Goal: Answer question/provide support: Share knowledge or assist other users

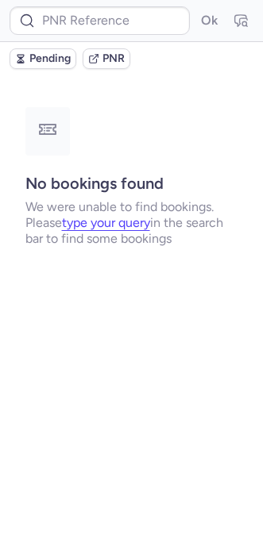
type input "DT1753666625330478"
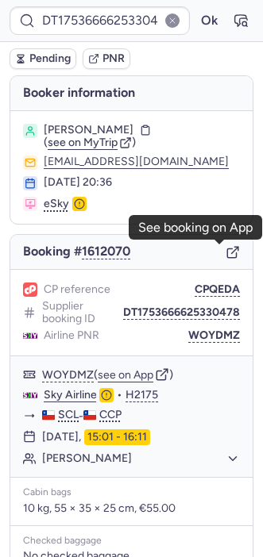
click at [227, 252] on icon "button" at bounding box center [231, 253] width 9 height 9
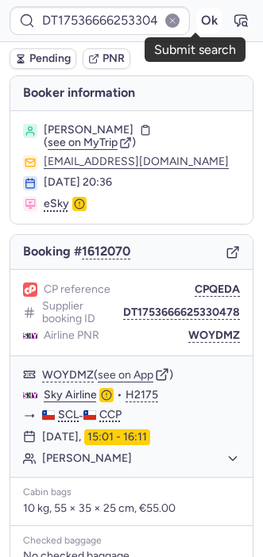
click at [196, 21] on button "Ok" at bounding box center [208, 20] width 25 height 25
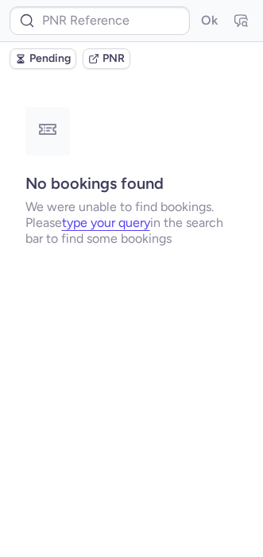
type input "CPDT8L"
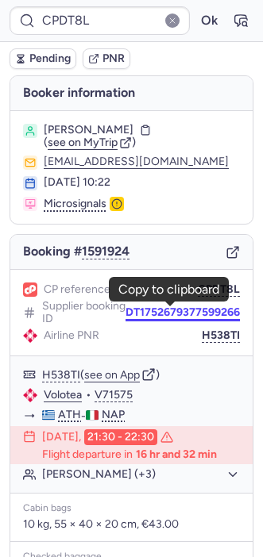
click at [183, 310] on button "DT1752679377599266" at bounding box center [182, 312] width 114 height 13
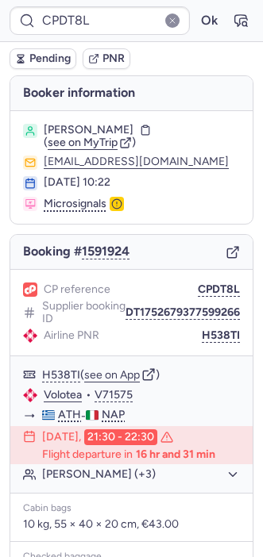
type input "DT1754930287013944"
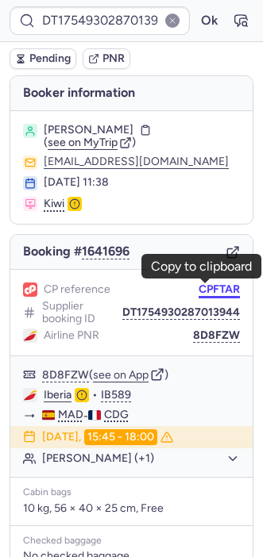
click at [211, 290] on button "CPFTAR" at bounding box center [218, 289] width 41 height 13
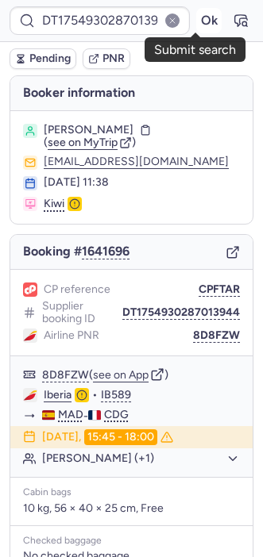
click at [200, 25] on button "Ok" at bounding box center [208, 20] width 25 height 25
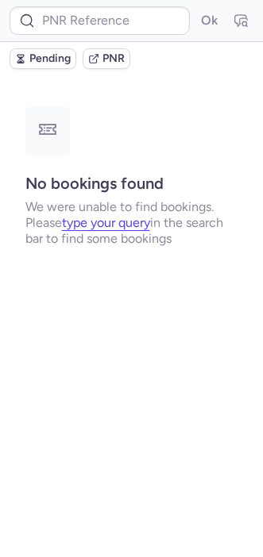
type input "CPWLJL"
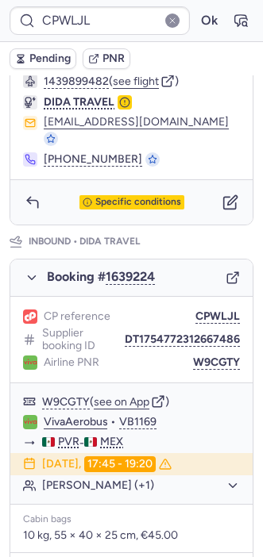
scroll to position [660, 0]
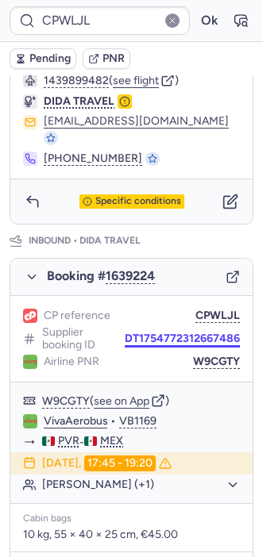
click at [158, 326] on div "Supplier booking ID DT1754772312667486" at bounding box center [131, 338] width 217 height 25
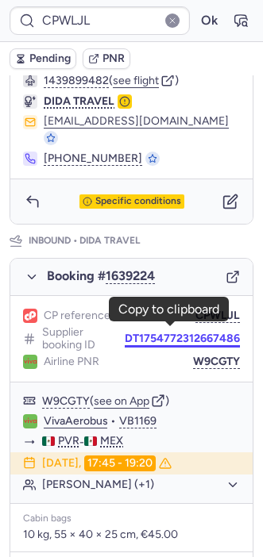
click at [154, 333] on button "DT1754772312667486" at bounding box center [182, 339] width 115 height 13
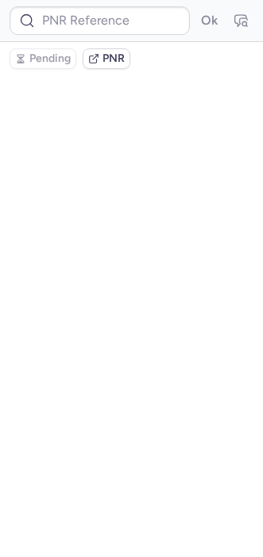
scroll to position [0, 0]
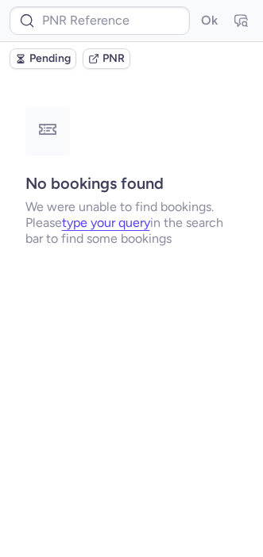
type input "CPWLJL"
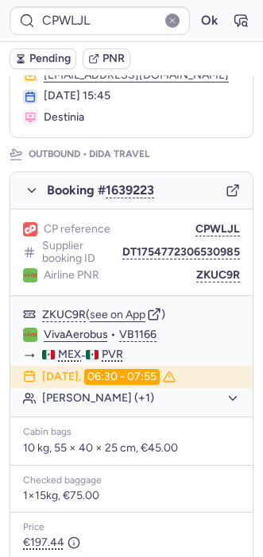
scroll to position [160, 0]
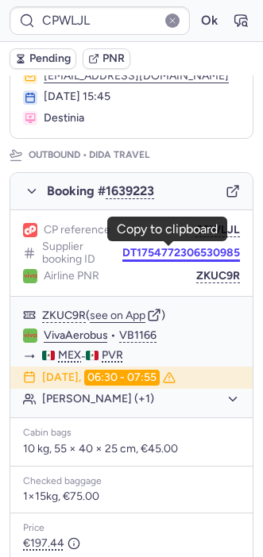
click at [200, 252] on button "DT1754772306530985" at bounding box center [181, 253] width 118 height 13
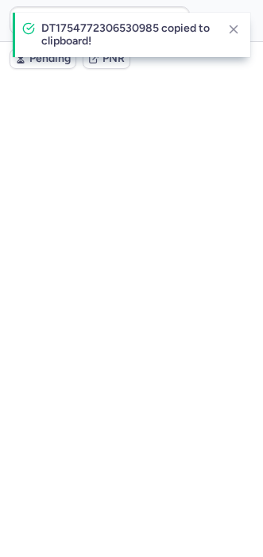
scroll to position [0, 0]
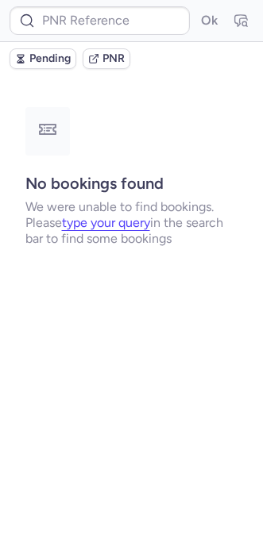
type input "CPWLJL"
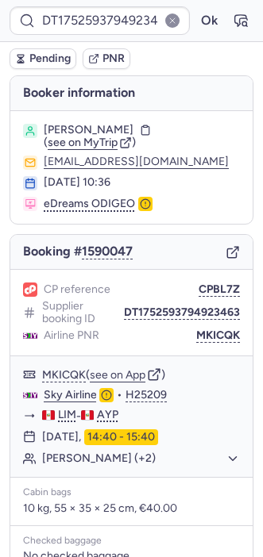
click at [215, 0] on body "DT1752593794923463 Ok Pending PNR [PERSON_NAME] information [PERSON_NAME] ( see…" at bounding box center [131, 0] width 263 height 0
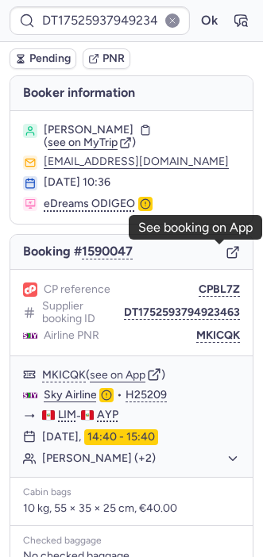
click at [225, 255] on icon "button" at bounding box center [232, 252] width 14 height 14
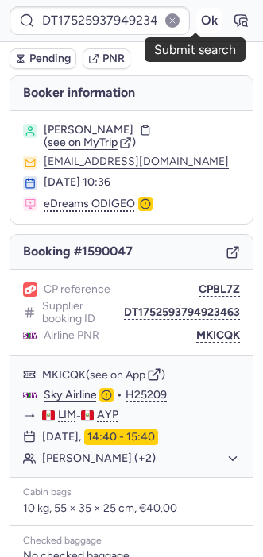
click at [196, 21] on button "Ok" at bounding box center [208, 20] width 25 height 25
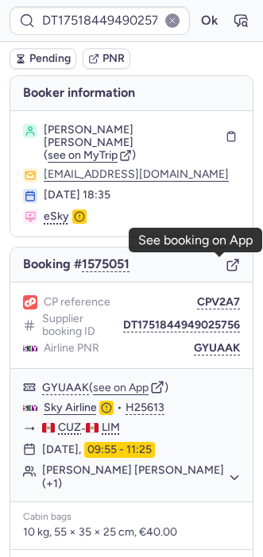
click at [225, 264] on icon "button" at bounding box center [232, 265] width 14 height 14
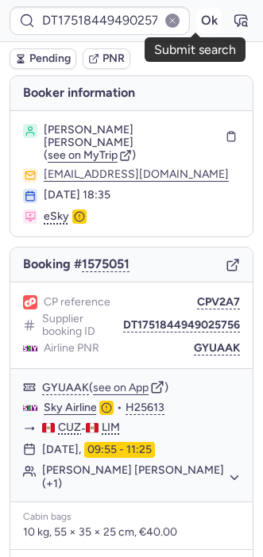
click at [196, 25] on button "Ok" at bounding box center [208, 20] width 25 height 25
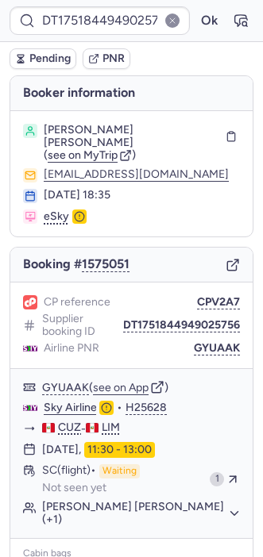
type input "CPPLRW"
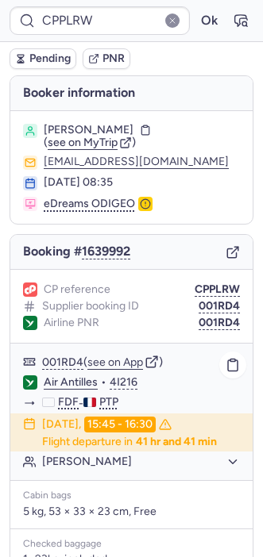
scroll to position [239, 0]
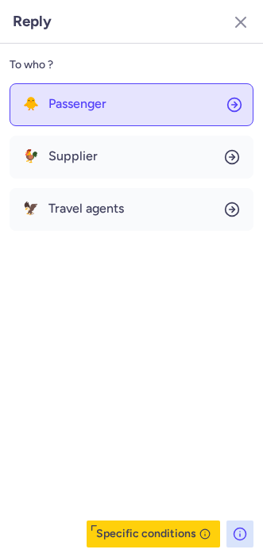
click at [64, 114] on button "🐥 Passenger" at bounding box center [132, 104] width 244 height 43
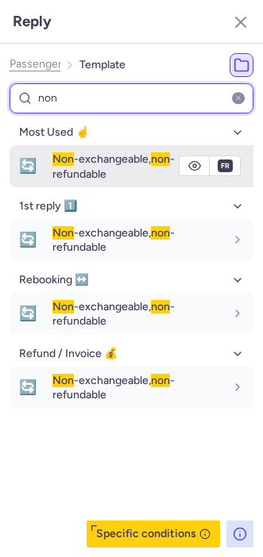
type input "non"
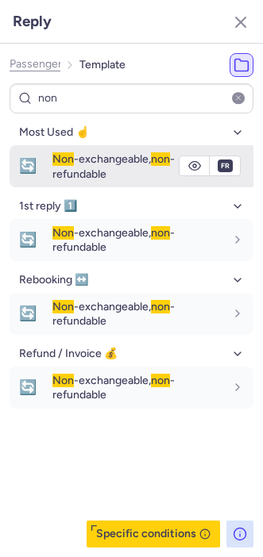
click at [55, 159] on span "Non" at bounding box center [62, 158] width 21 height 13
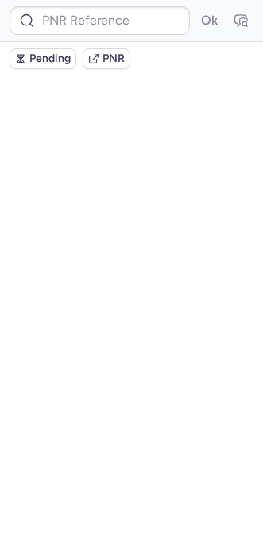
scroll to position [0, 0]
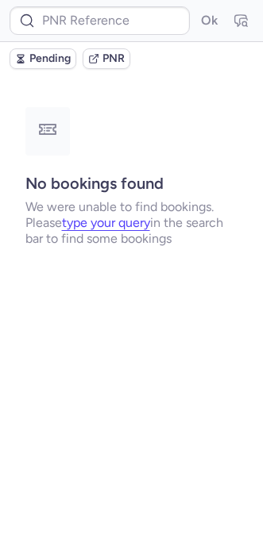
type input "DT1752512826964217"
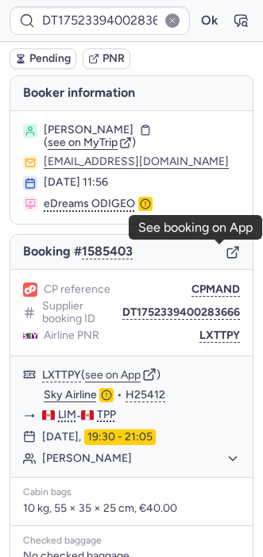
click at [225, 252] on icon "button" at bounding box center [232, 252] width 14 height 14
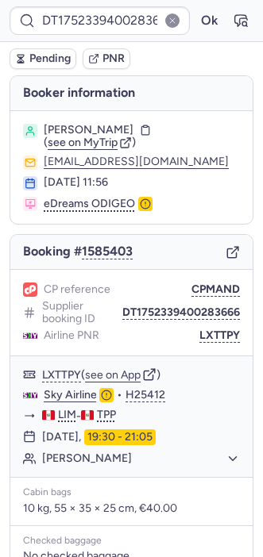
type input "3807899"
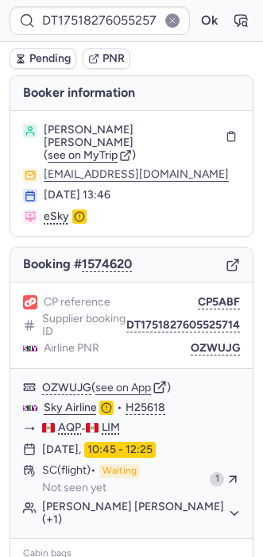
type input "CPPTXU"
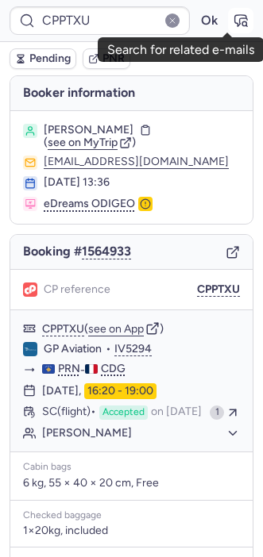
click at [242, 21] on icon "button" at bounding box center [244, 23] width 4 height 4
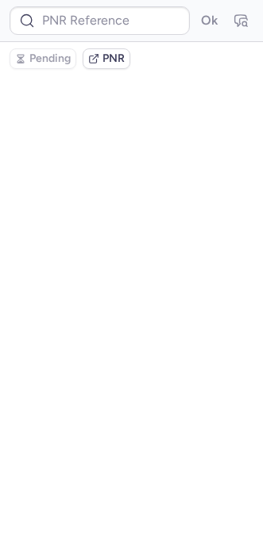
type input "CPPTXU"
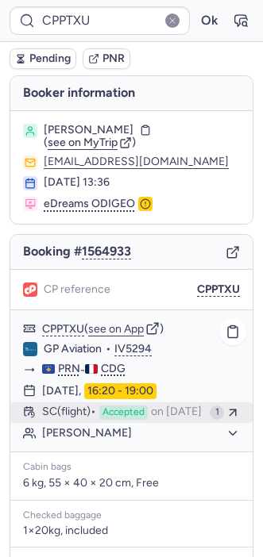
scroll to position [226, 0]
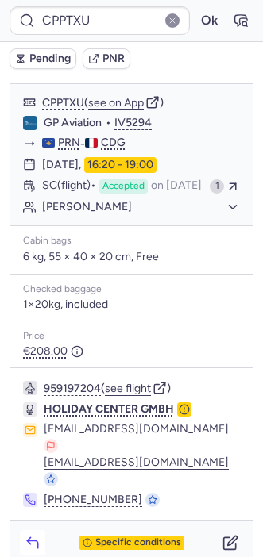
click at [40, 530] on button "button" at bounding box center [32, 542] width 25 height 25
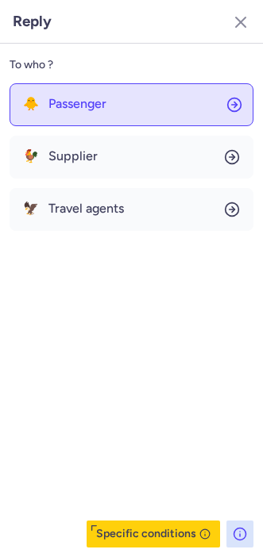
click at [93, 125] on button "🐥 Passenger" at bounding box center [132, 104] width 244 height 43
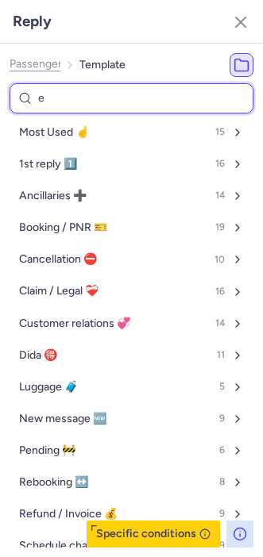
type input "ex"
select select "en"
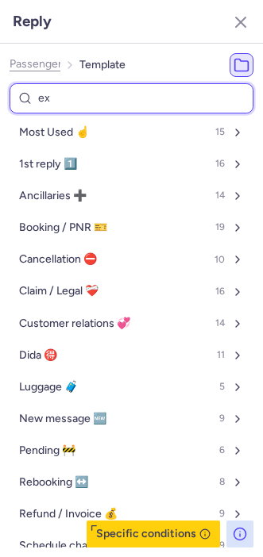
select select "en"
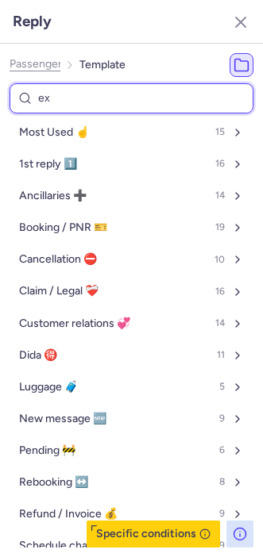
select select "en"
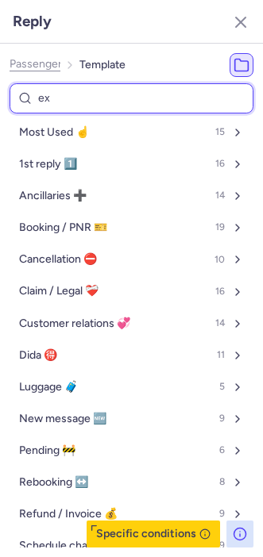
select select "en"
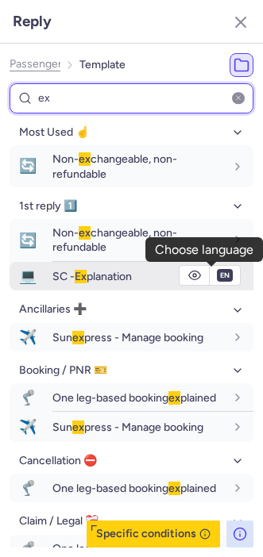
type input "ex"
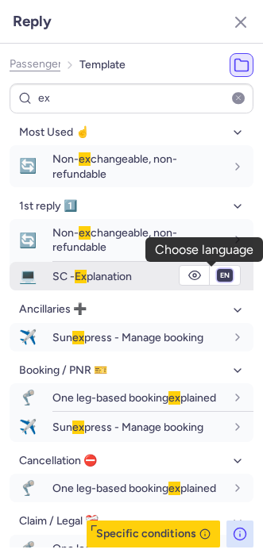
click at [218, 278] on select "fr en de nl pt es it ru" at bounding box center [225, 275] width 14 height 13
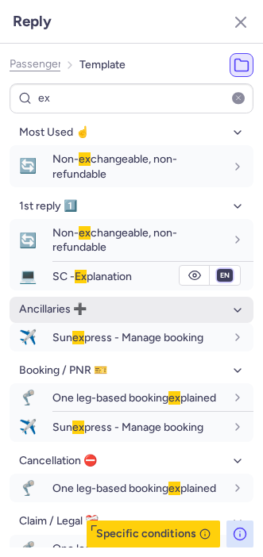
select select "fr"
click at [218, 269] on select "fr en de nl pt es it ru" at bounding box center [225, 275] width 14 height 13
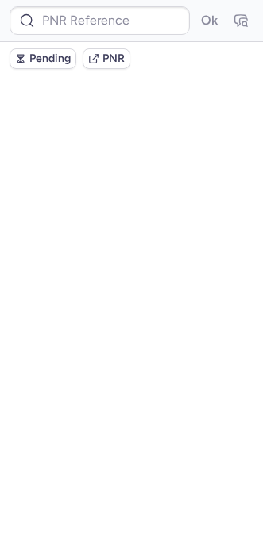
scroll to position [0, 0]
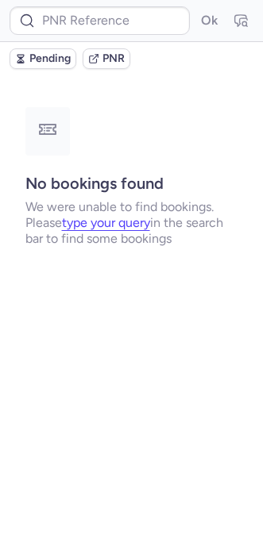
type input "CP2RVP"
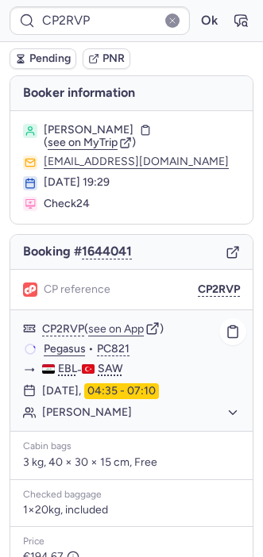
scroll to position [207, 0]
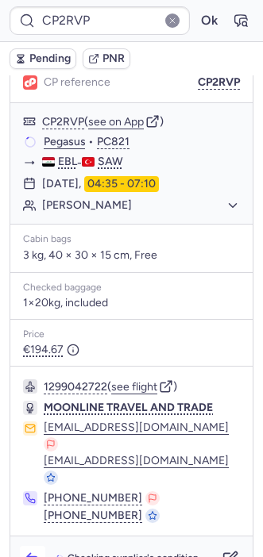
click at [28, 551] on icon "button" at bounding box center [33, 559] width 16 height 16
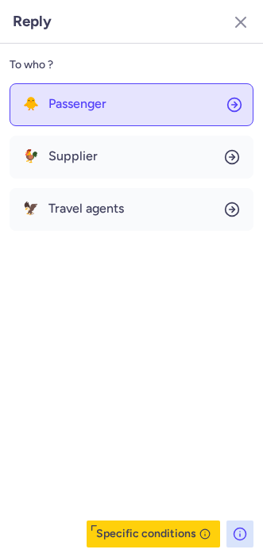
click at [72, 121] on button "🐥 Passenger" at bounding box center [132, 104] width 244 height 43
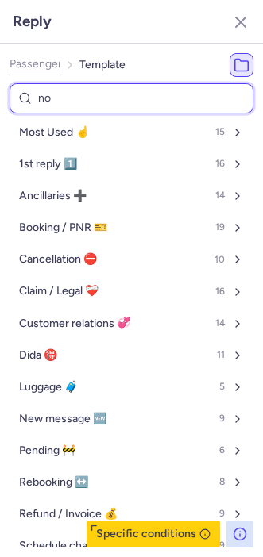
type input "non"
select select "en"
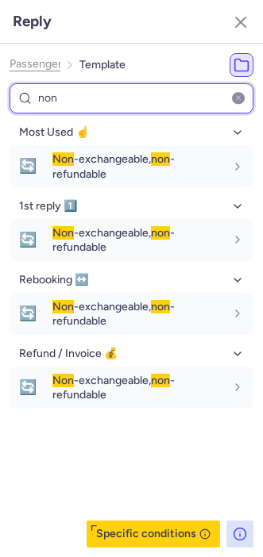
type input "non"
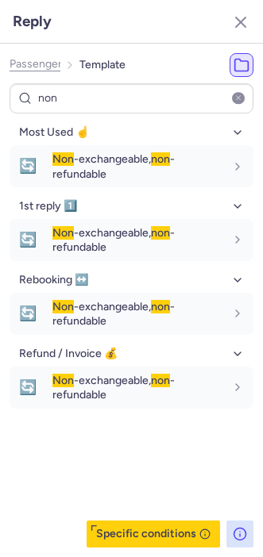
click at [85, 457] on div "Most Used ☝️ 🔄 Non -exchangeable, non -refundable fr en de nl pt es it ru en 1s…" at bounding box center [132, 334] width 244 height 428
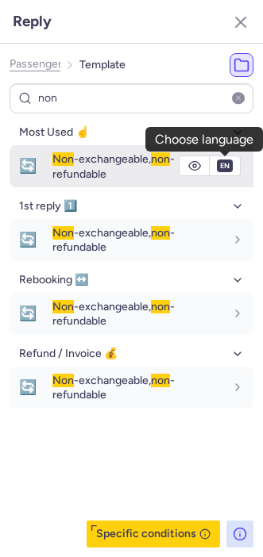
click at [225, 171] on span "en" at bounding box center [225, 166] width 16 height 13
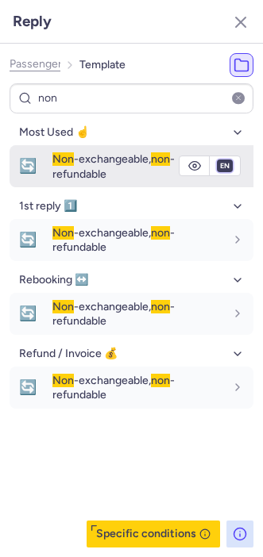
click at [226, 160] on select "fr en de nl pt es it ru" at bounding box center [225, 166] width 14 height 13
select select "de"
click at [218, 160] on select "fr en de nl pt es it ru" at bounding box center [225, 166] width 14 height 13
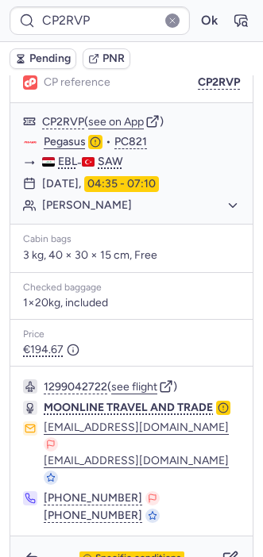
type input "CPQOKS"
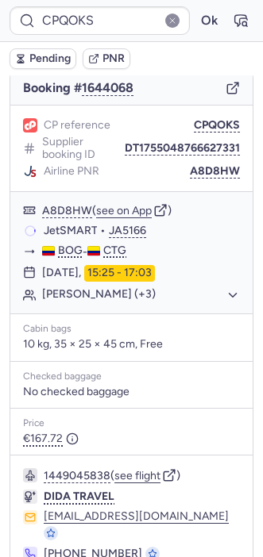
scroll to position [218, 0]
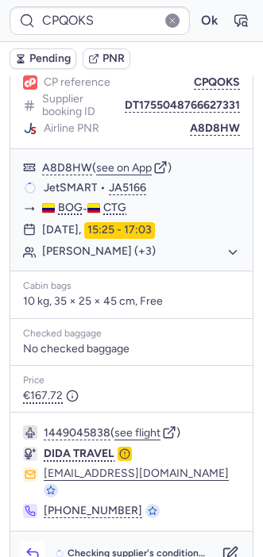
click at [40, 546] on icon "button" at bounding box center [33, 554] width 16 height 16
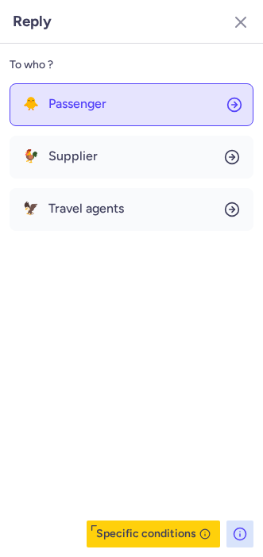
click at [61, 98] on span "Passenger" at bounding box center [77, 104] width 58 height 14
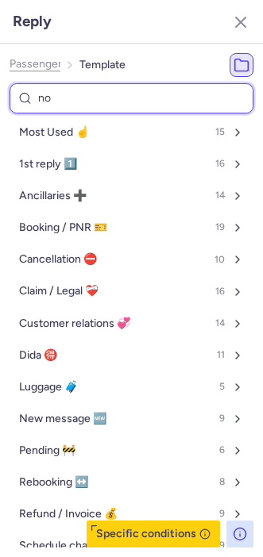
type input "non"
select select "en"
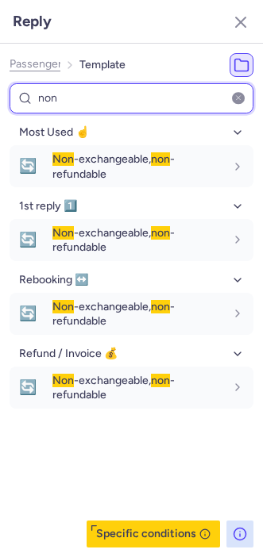
type input "non"
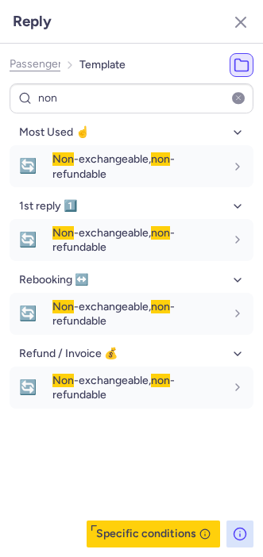
click at [97, 474] on div "Most Used ☝️ 🔄 Non -exchangeable, non -refundable fr en de nl pt es it ru en 1s…" at bounding box center [132, 334] width 244 height 428
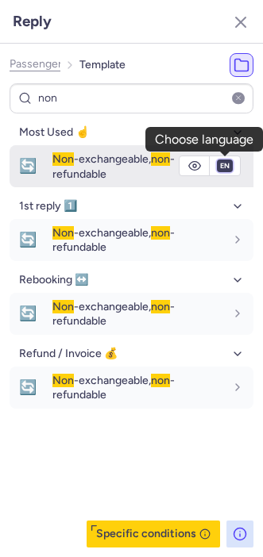
click at [222, 170] on select "fr en de nl pt es it ru" at bounding box center [225, 166] width 14 height 13
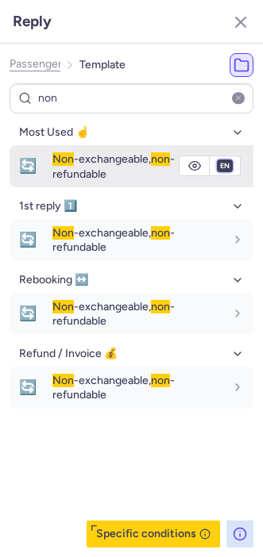
select select "es"
click at [218, 160] on select "fr en de nl pt es it ru" at bounding box center [225, 166] width 14 height 13
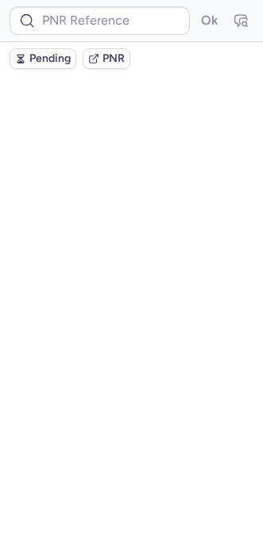
scroll to position [0, 0]
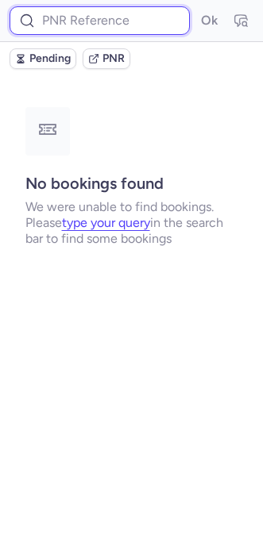
paste input "1955199928724832256"
click at [60, 24] on input "1955199928724832256" at bounding box center [100, 20] width 180 height 29
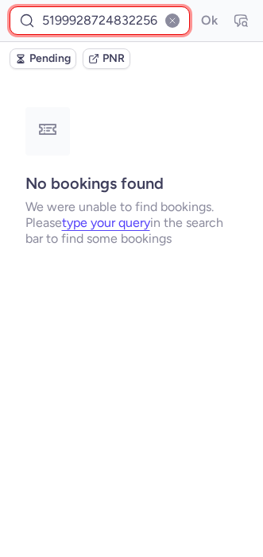
scroll to position [0, 19]
click at [196, 8] on button "Ok" at bounding box center [208, 20] width 25 height 25
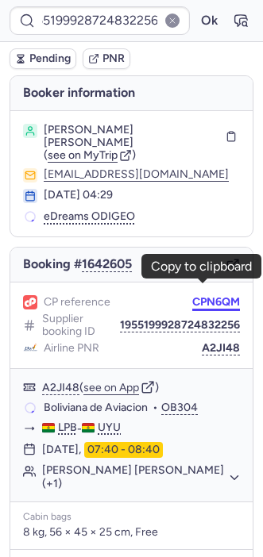
scroll to position [0, 0]
click at [193, 296] on button "CPN6QM" at bounding box center [216, 302] width 48 height 13
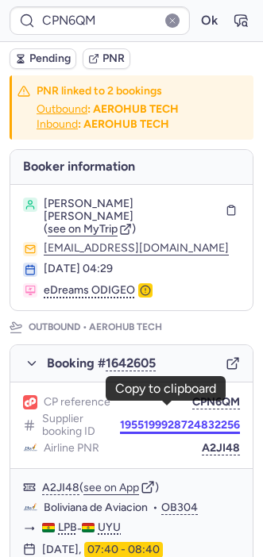
click at [120, 419] on button "1955199928724832256" at bounding box center [180, 425] width 120 height 13
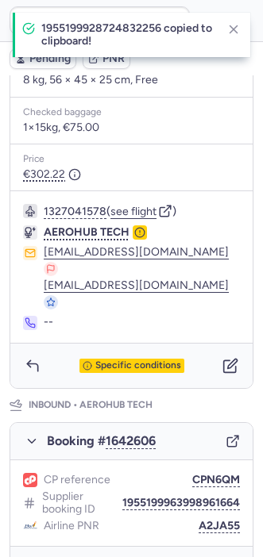
scroll to position [553, 0]
type input "1955199928724832256"
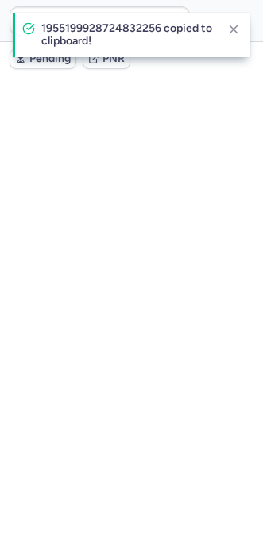
scroll to position [0, 0]
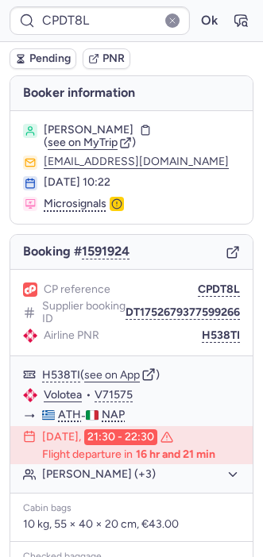
type input "CPA6E9"
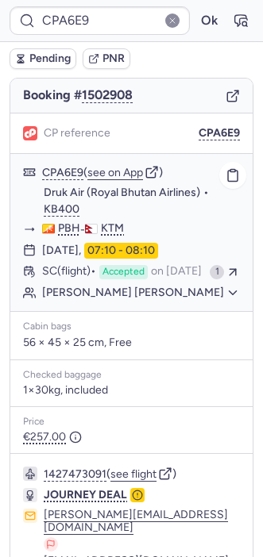
scroll to position [273, 0]
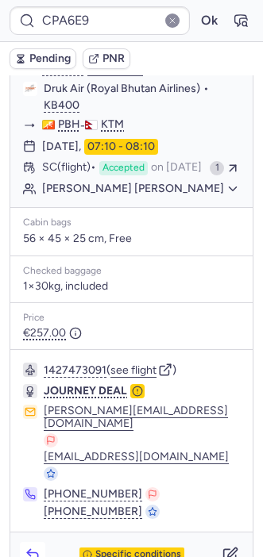
click at [21, 542] on button "button" at bounding box center [32, 554] width 25 height 25
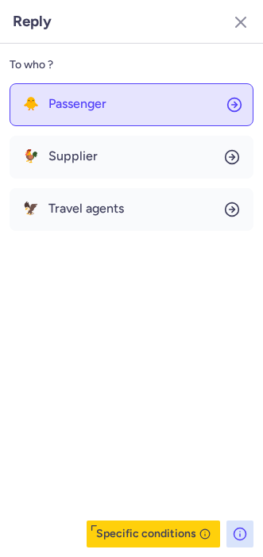
click at [62, 102] on span "Passenger" at bounding box center [77, 104] width 58 height 14
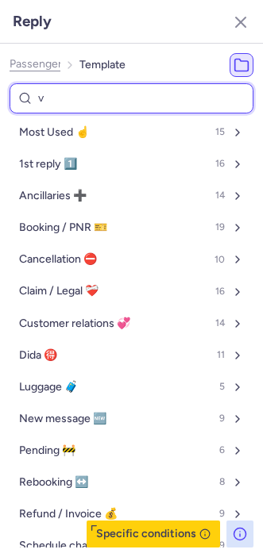
type input "vo"
select select "en"
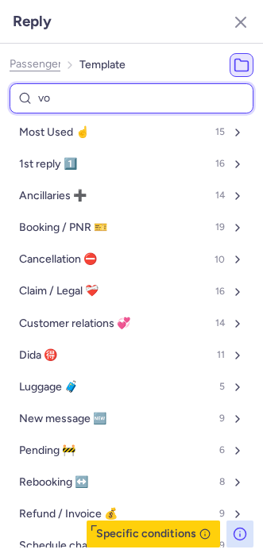
select select "en"
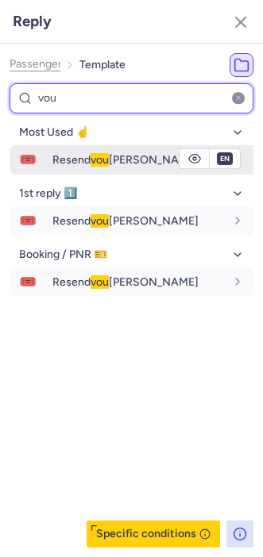
type input "vou"
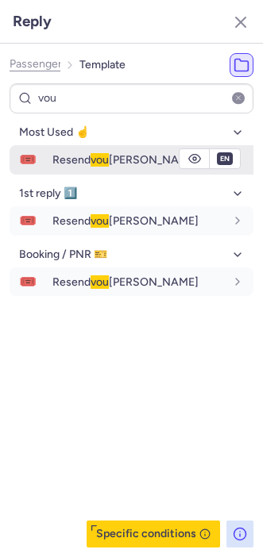
click at [48, 160] on button "🎟️ Resend vou [PERSON_NAME]" at bounding box center [132, 159] width 244 height 29
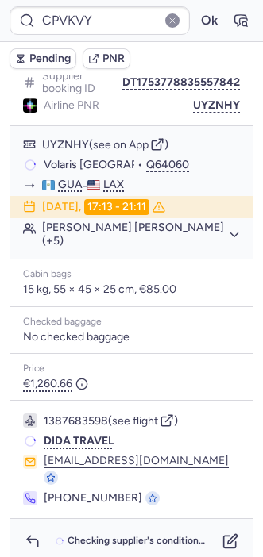
scroll to position [241, 0]
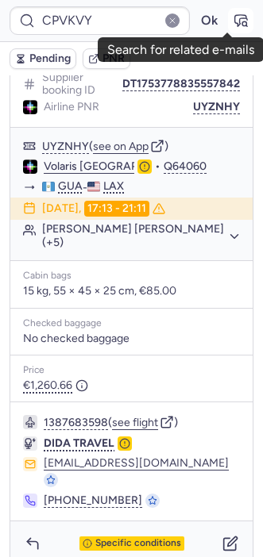
click at [233, 22] on icon "button" at bounding box center [241, 21] width 16 height 16
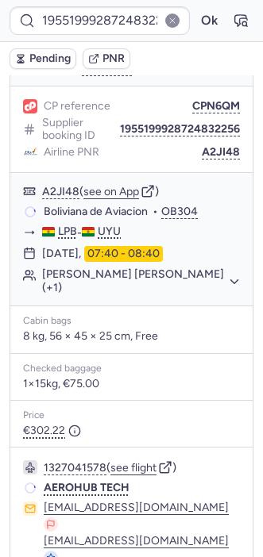
scroll to position [196, 0]
type input "CPPC99"
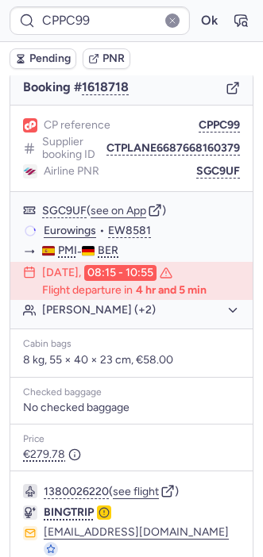
scroll to position [259, 0]
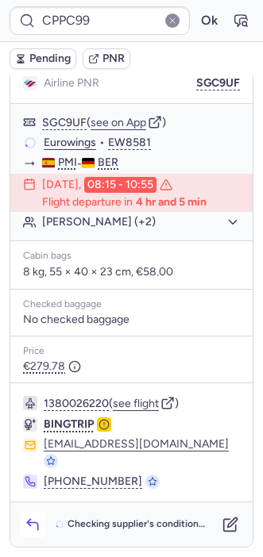
click at [30, 526] on polyline "button" at bounding box center [28, 522] width 3 height 6
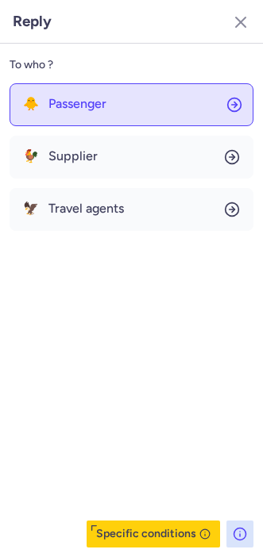
click at [62, 113] on button "🐥 Passenger" at bounding box center [132, 104] width 244 height 43
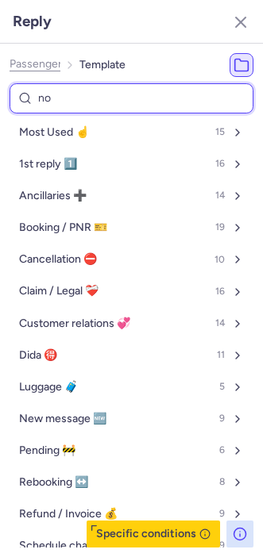
type input "non"
select select "en"
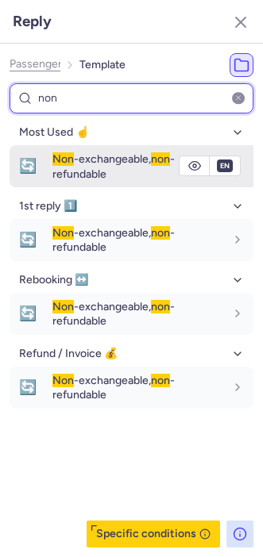
type input "no"
select select "en"
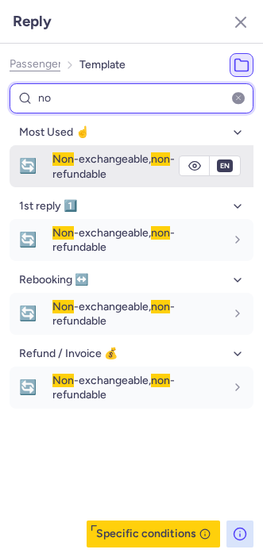
select select "en"
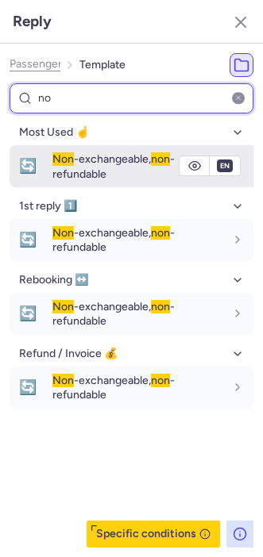
select select "en"
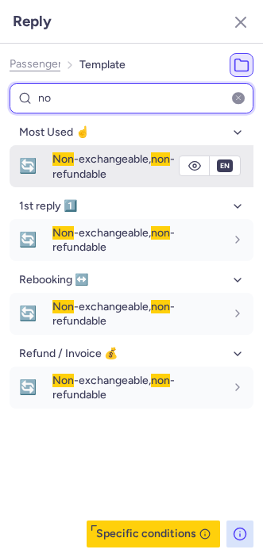
select select "en"
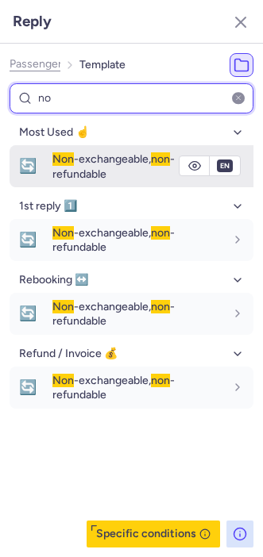
select select "en"
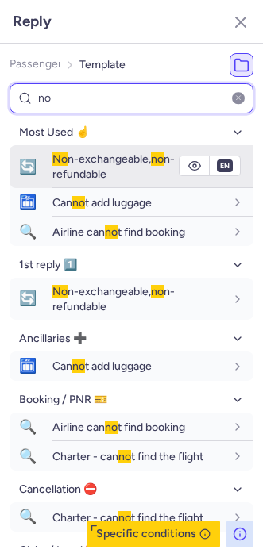
type input "n"
select select "en"
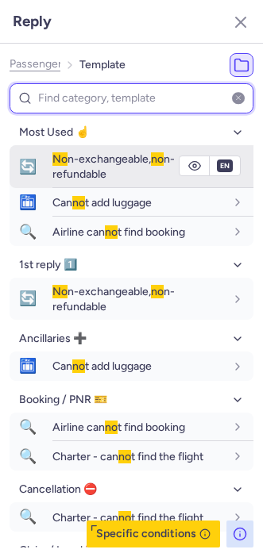
select select "en"
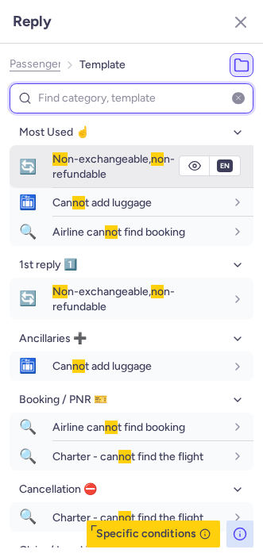
select select "en"
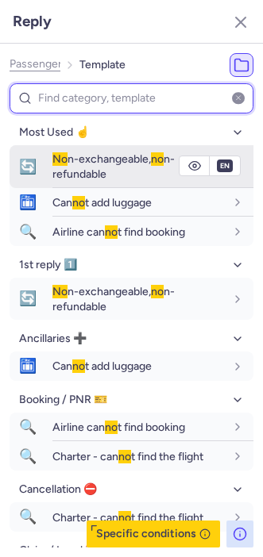
select select "en"
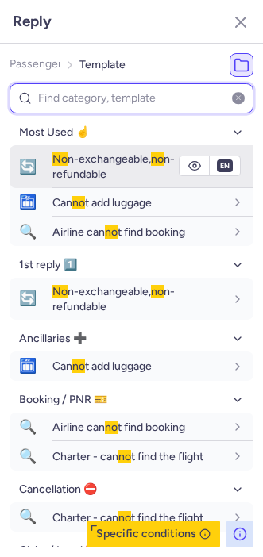
select select "en"
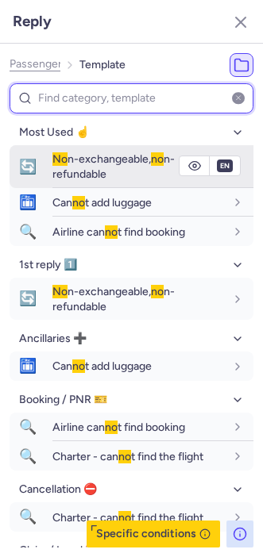
select select "en"
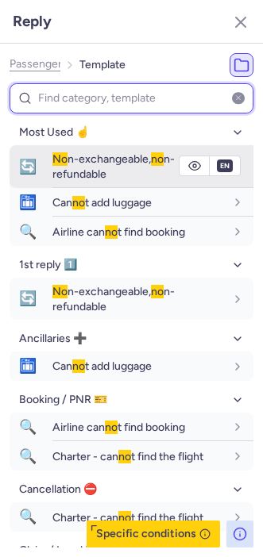
select select "en"
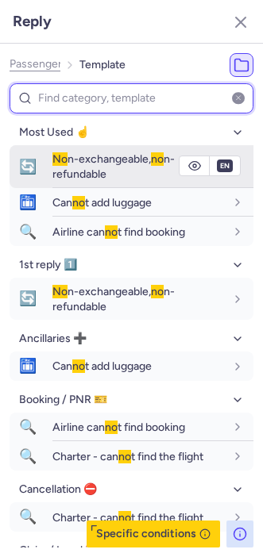
select select "en"
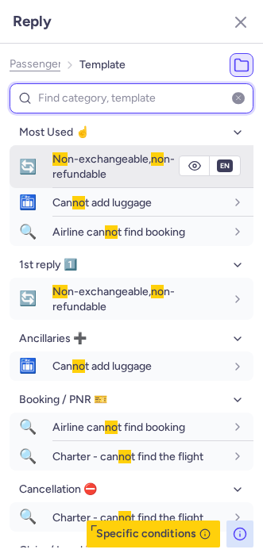
select select "en"
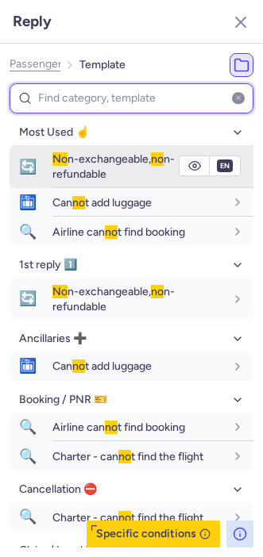
select select "en"
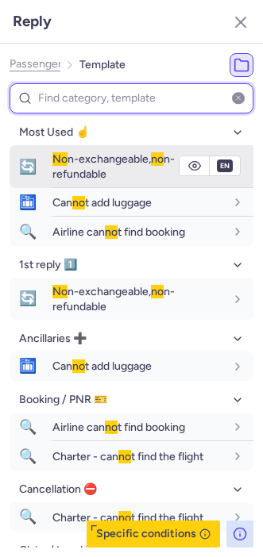
select select "en"
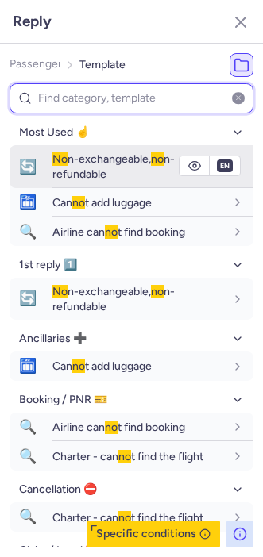
select select "en"
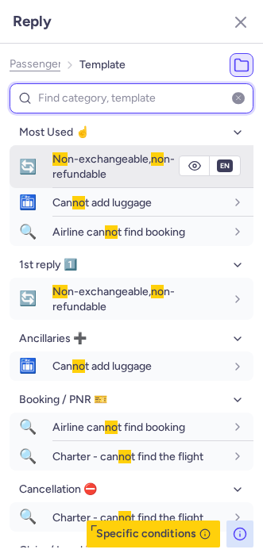
select select "en"
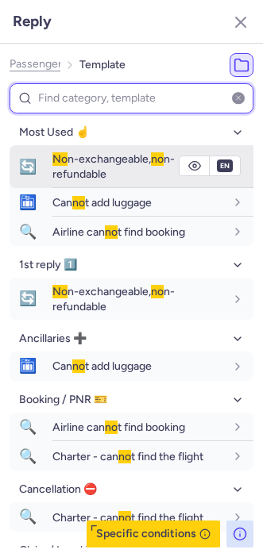
select select "en"
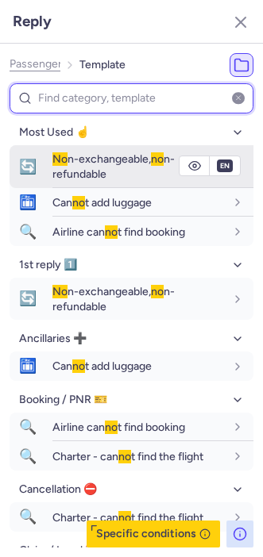
select select "en"
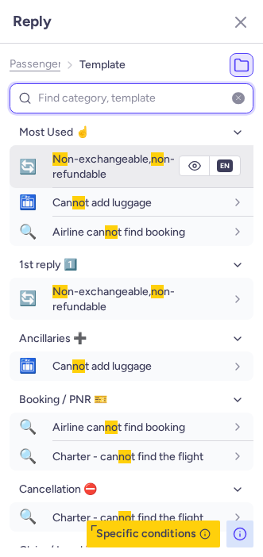
select select "en"
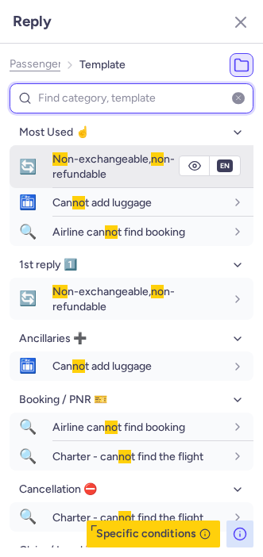
select select "en"
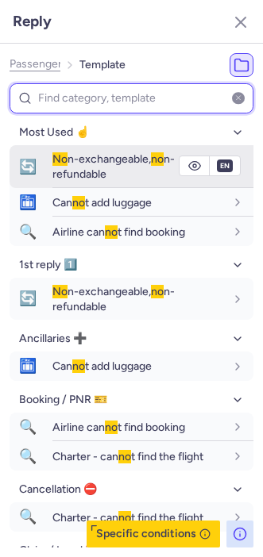
select select "en"
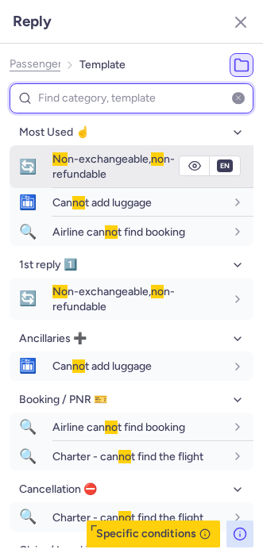
select select "en"
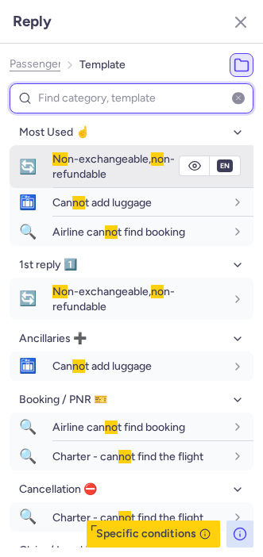
select select "en"
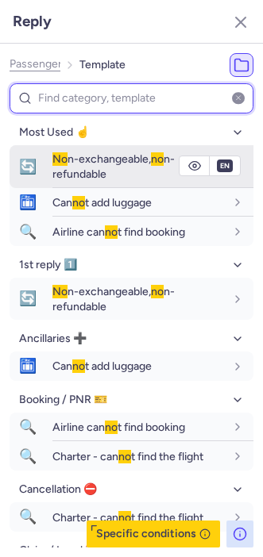
select select "en"
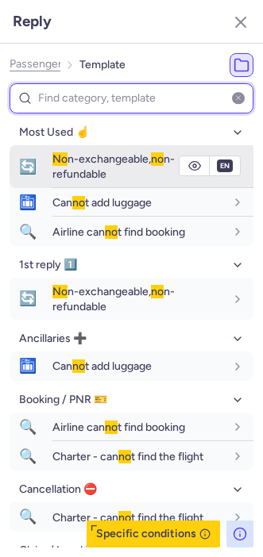
select select "en"
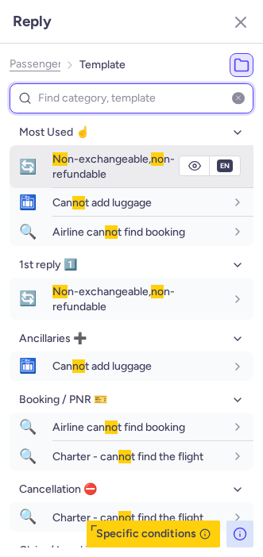
select select "en"
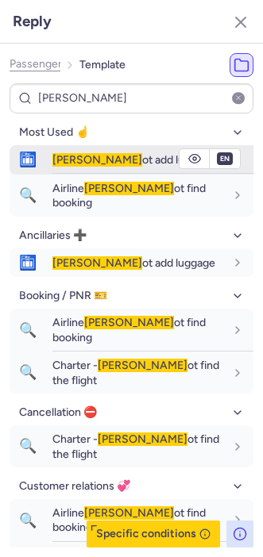
click at [67, 168] on div "[PERSON_NAME] ot add luggage" at bounding box center [152, 160] width 201 height 28
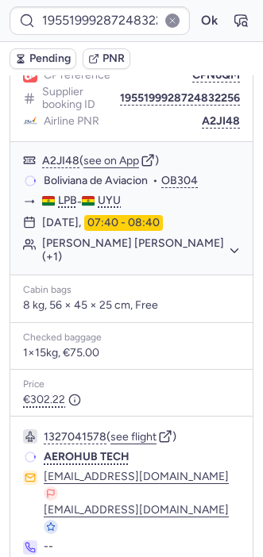
scroll to position [195, 0]
